Goal: Book appointment/travel/reservation

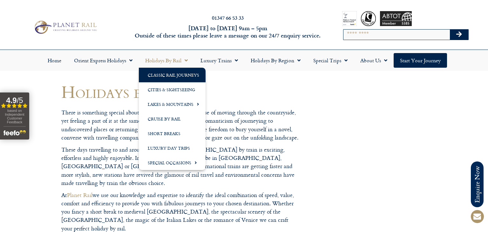
click at [187, 75] on link "Classic Rail Journeys" at bounding box center [172, 75] width 67 height 15
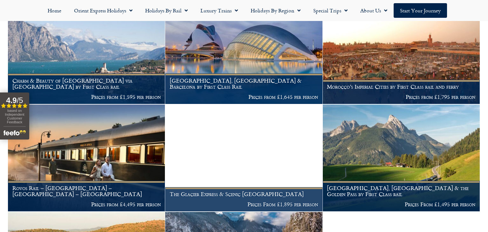
scroll to position [141, 0]
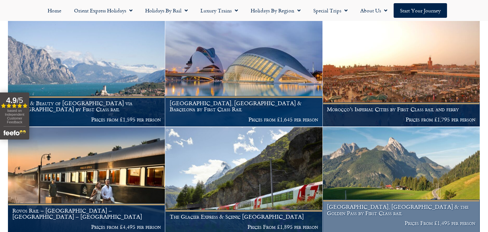
click at [350, 213] on h1 "Lucerne, Montreux & the Golden Pass by First Class rail" at bounding box center [401, 210] width 148 height 12
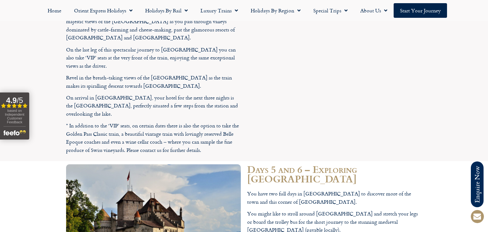
scroll to position [1622, 0]
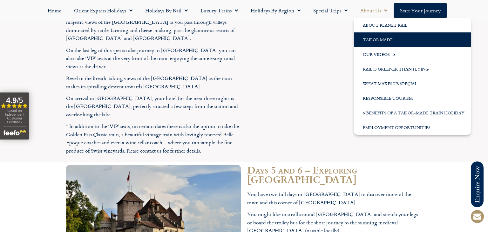
click at [374, 44] on link "Tailor Made" at bounding box center [412, 39] width 117 height 15
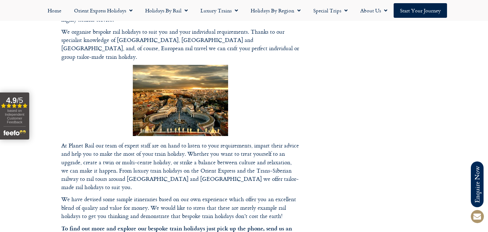
scroll to position [204, 0]
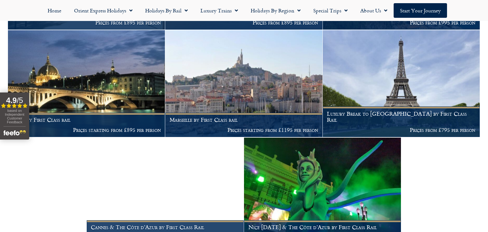
scroll to position [857, 0]
